Goal: Find specific page/section: Find specific page/section

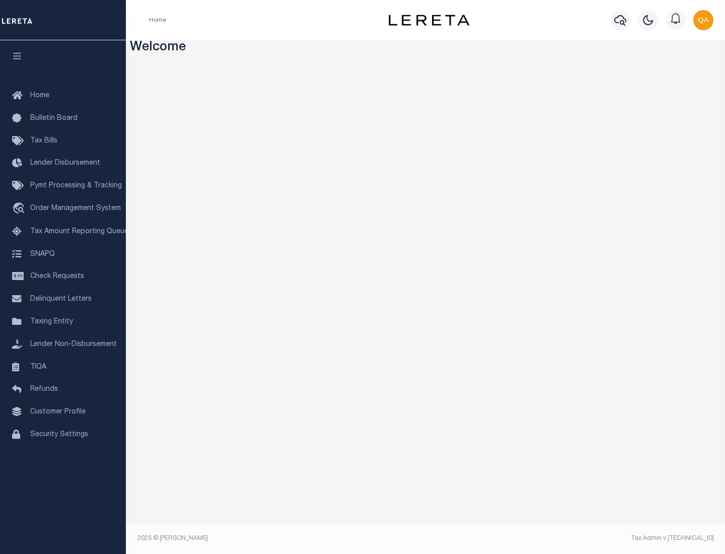
click at [63, 367] on link "TIQA" at bounding box center [63, 367] width 126 height 23
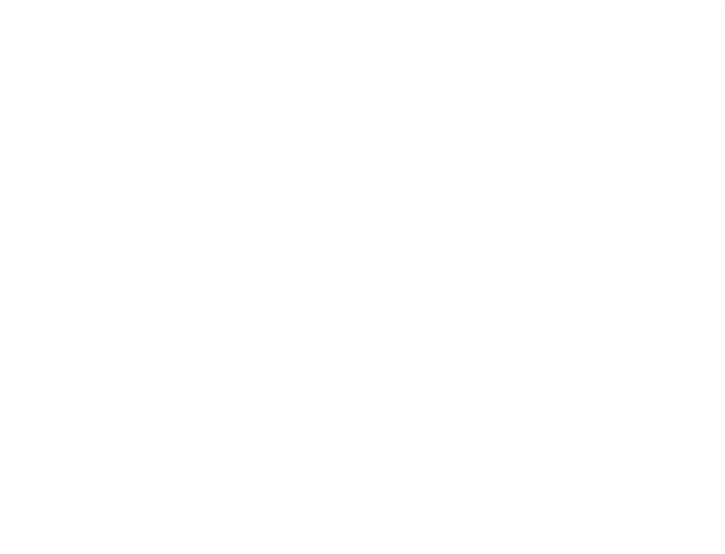
select select "200"
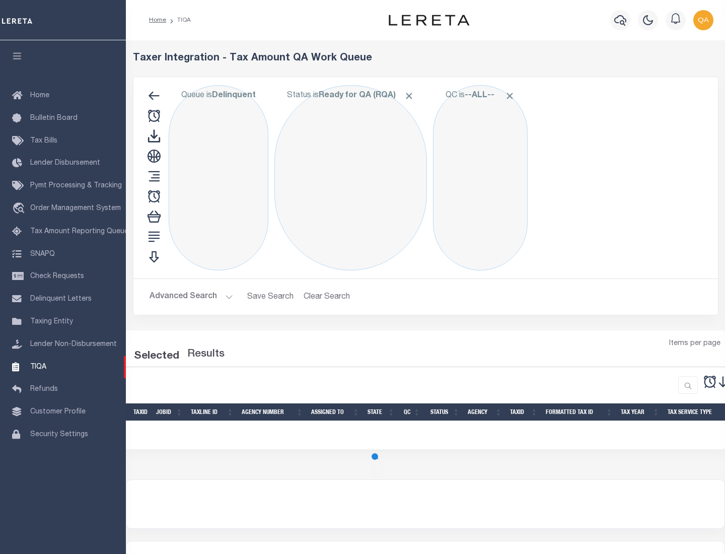
select select "200"
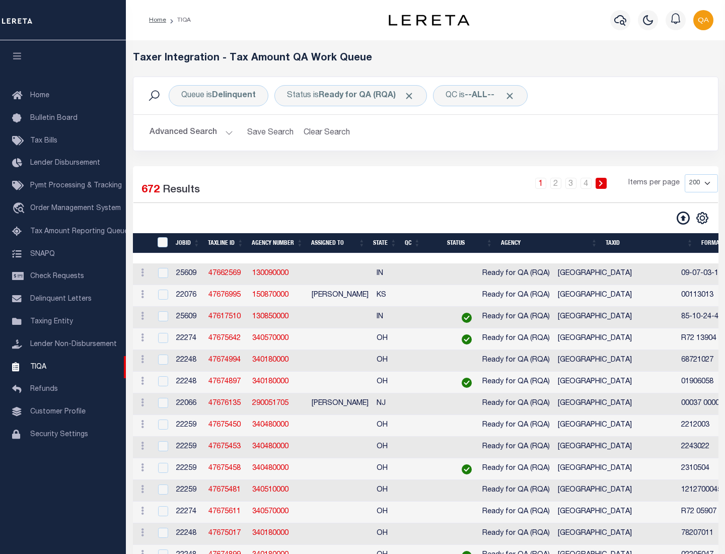
click at [412, 96] on span "Click to Remove" at bounding box center [409, 96] width 11 height 11
